Goal: Transaction & Acquisition: Purchase product/service

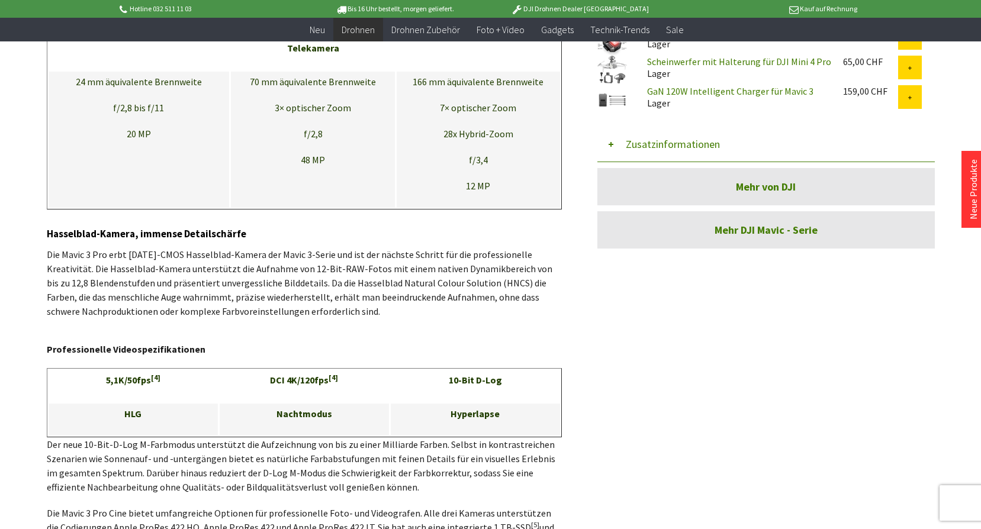
scroll to position [1066, 0]
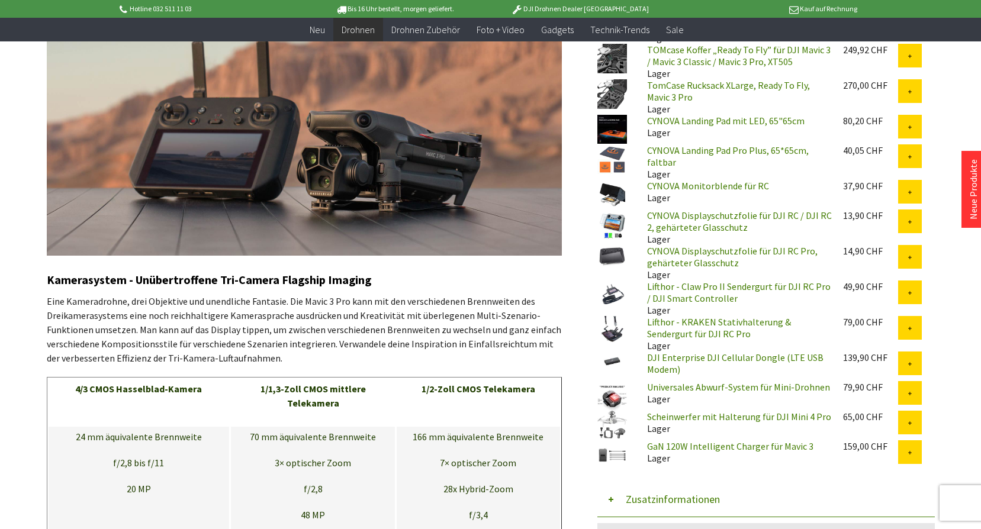
click at [283, 157] on img at bounding box center [304, 83] width 515 height 343
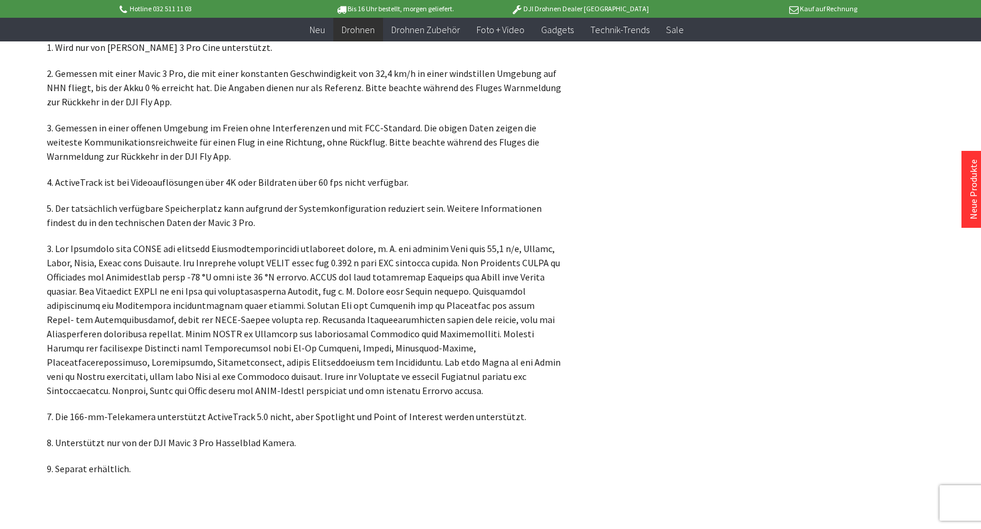
scroll to position [4441, 0]
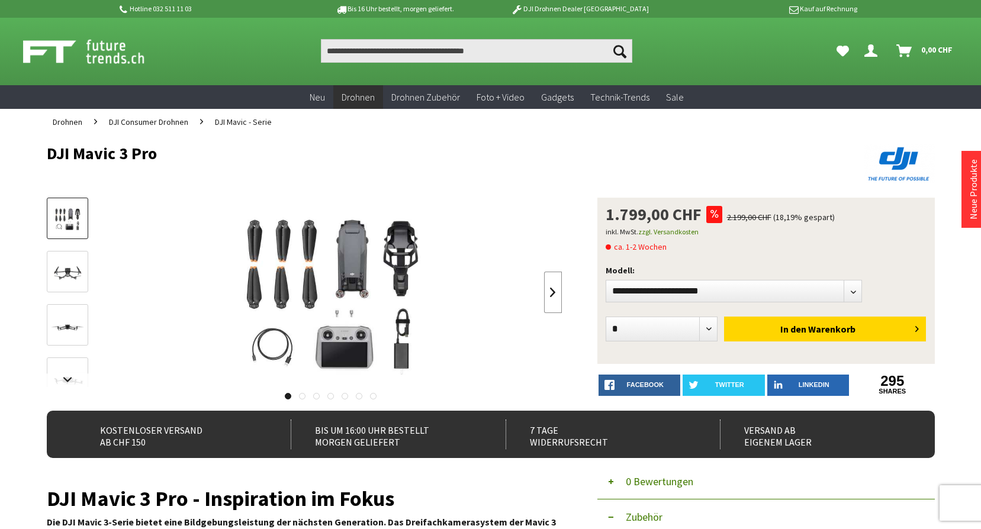
click at [544, 291] on link at bounding box center [553, 292] width 18 height 41
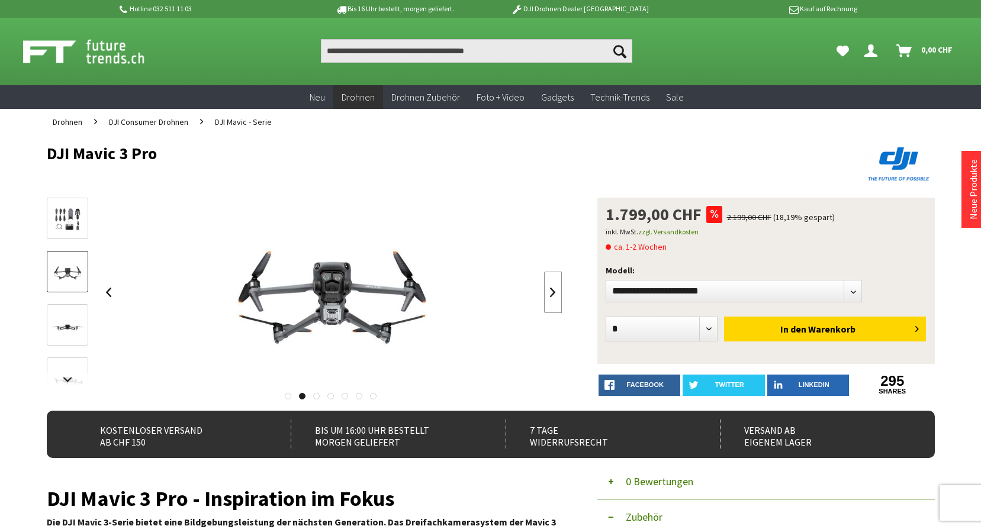
click at [545, 291] on link at bounding box center [553, 292] width 18 height 41
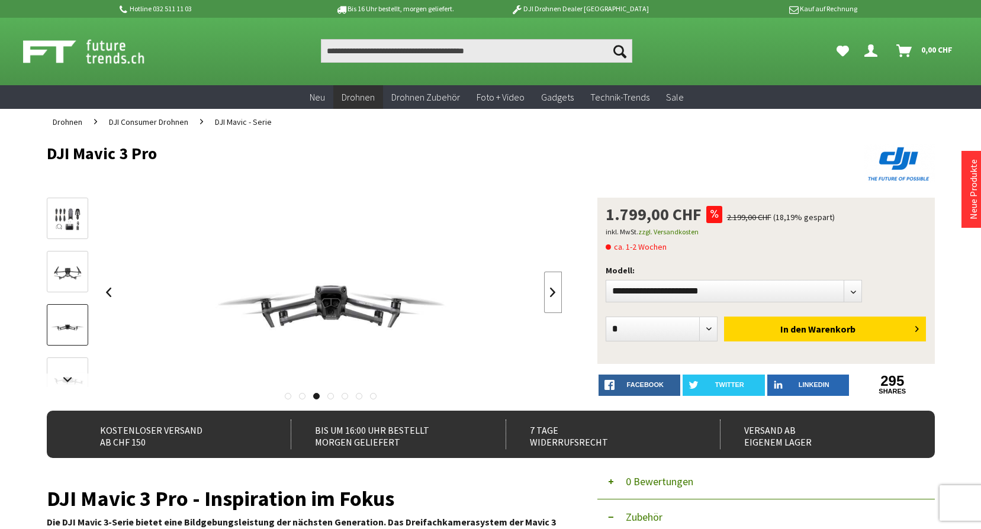
click at [545, 291] on link at bounding box center [553, 292] width 18 height 41
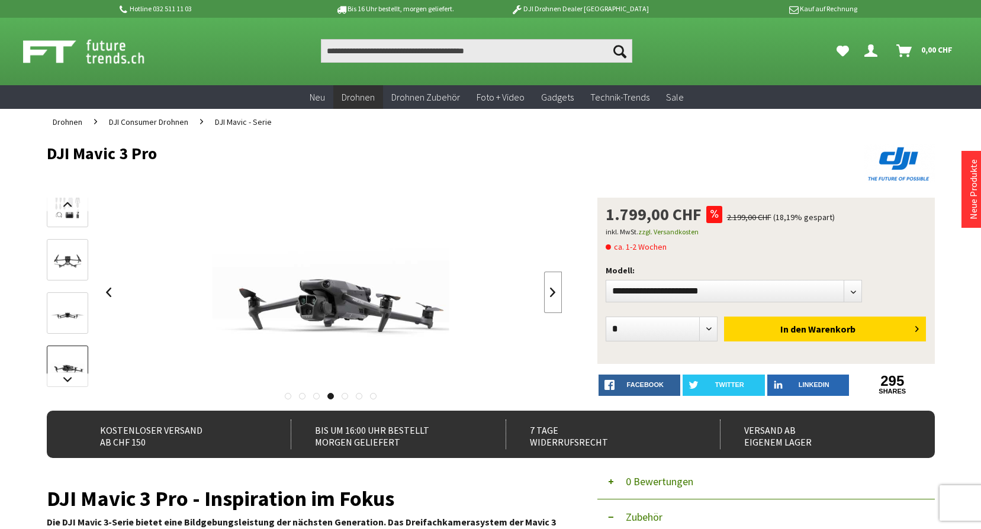
click at [545, 291] on link at bounding box center [553, 292] width 18 height 41
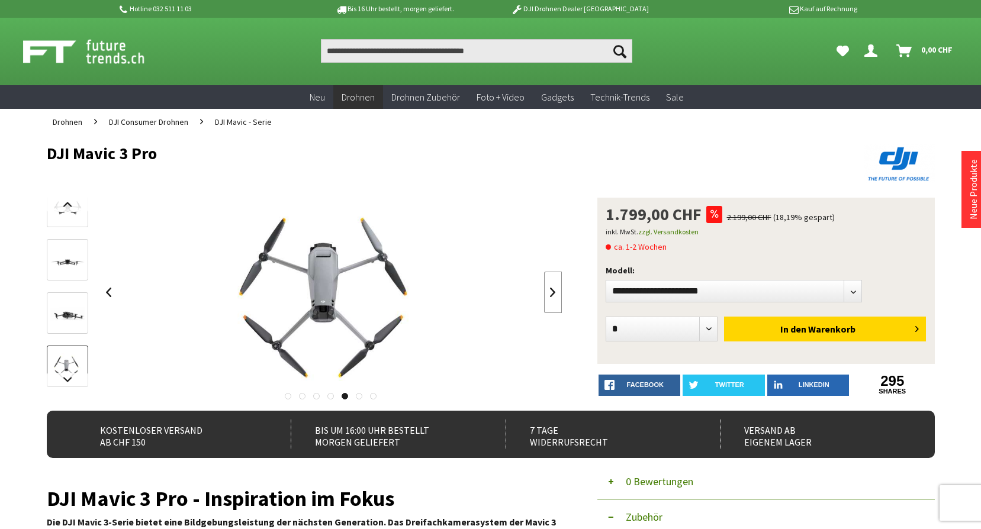
click at [545, 291] on link at bounding box center [553, 292] width 18 height 41
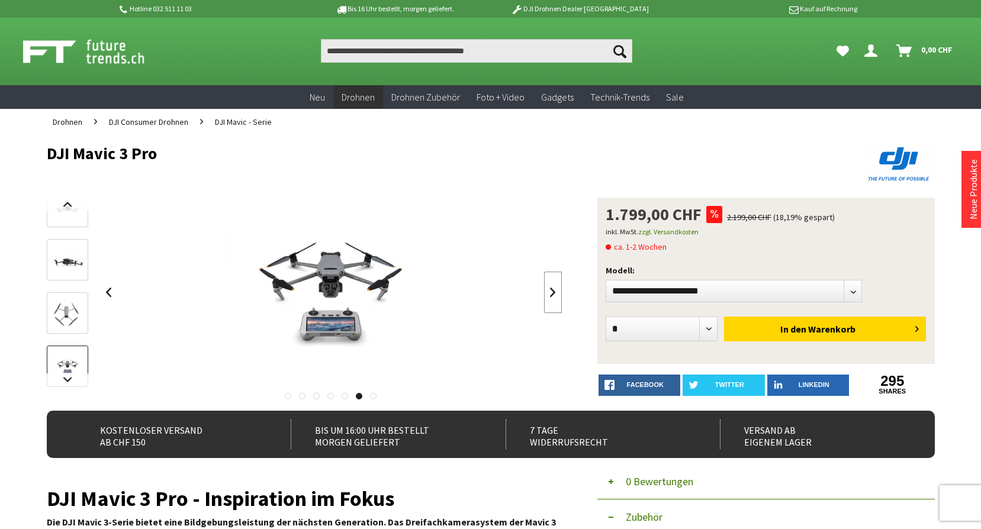
click at [545, 291] on link at bounding box center [553, 292] width 18 height 41
click at [545, 291] on div at bounding box center [331, 292] width 462 height 189
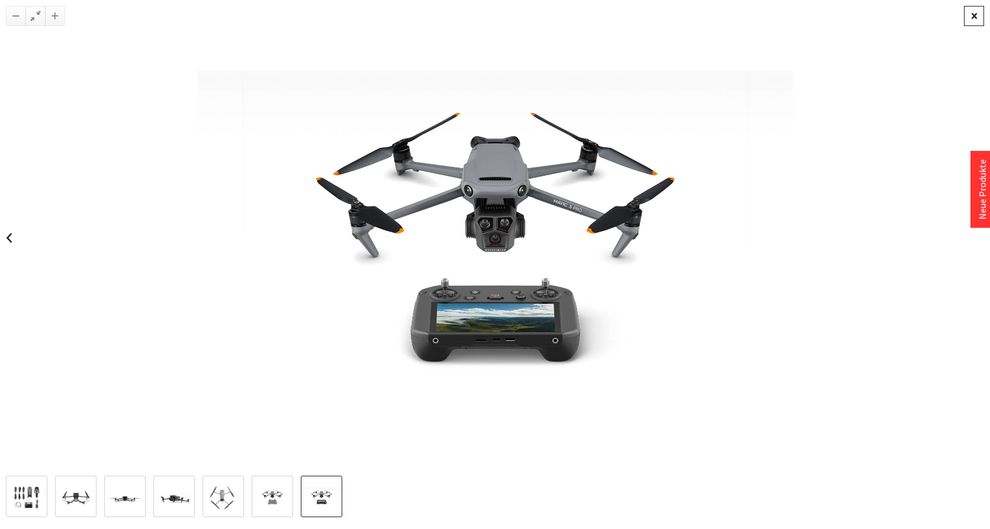
click at [976, 18] on div at bounding box center [974, 16] width 20 height 20
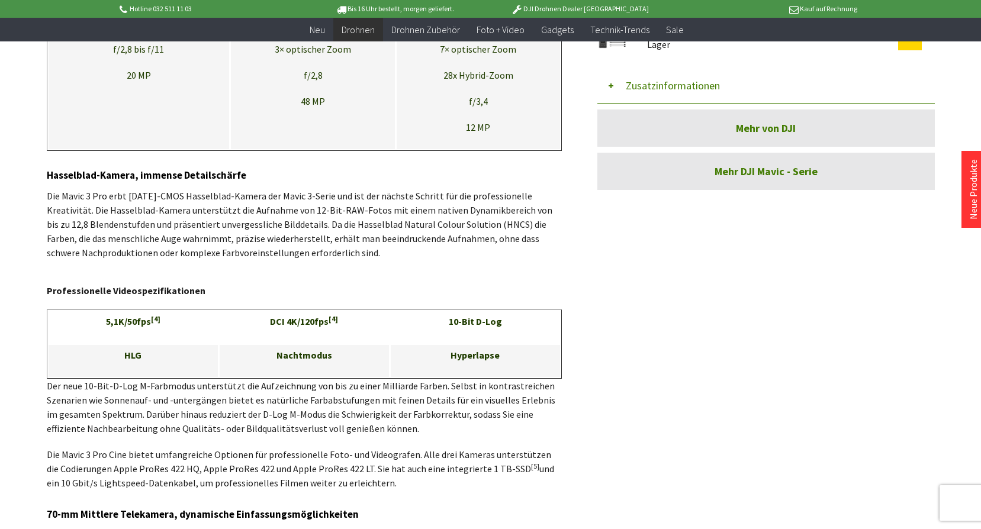
scroll to position [1480, 0]
